Goal: Check status

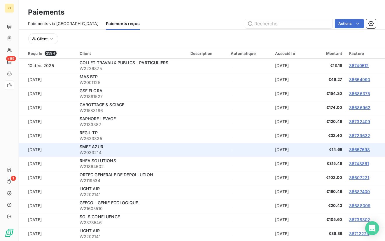
click at [85, 150] on span "W2033214" at bounding box center [132, 153] width 104 height 6
click at [141, 152] on span "W2033214" at bounding box center [132, 153] width 104 height 6
click at [86, 149] on div "SMEF AZUR" at bounding box center [132, 147] width 104 height 6
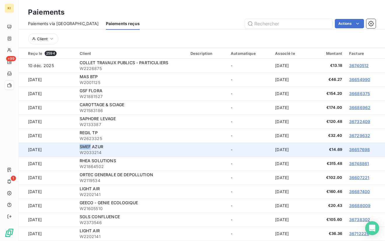
click at [86, 149] on div "SMEF AZUR" at bounding box center [132, 147] width 104 height 6
click at [61, 149] on td "[DATE]" at bounding box center [48, 150] width 58 height 14
click at [42, 150] on td "[DATE]" at bounding box center [48, 150] width 58 height 14
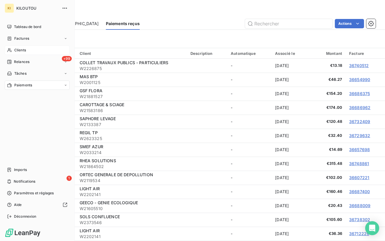
click at [23, 51] on span "Clients" at bounding box center [20, 50] width 12 height 5
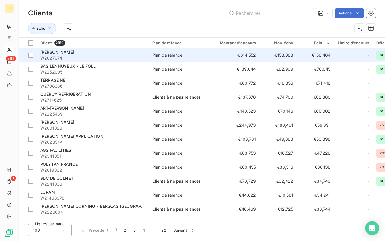
click at [53, 57] on span "W2027974" at bounding box center [92, 58] width 105 height 6
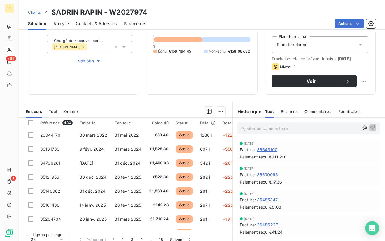
scroll to position [69, 0]
